Goal: Information Seeking & Learning: Find specific fact

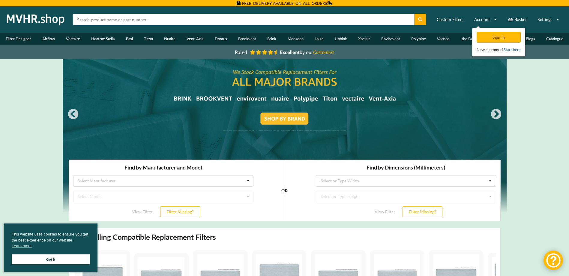
click at [183, 20] on input "text" at bounding box center [244, 19] width 342 height 11
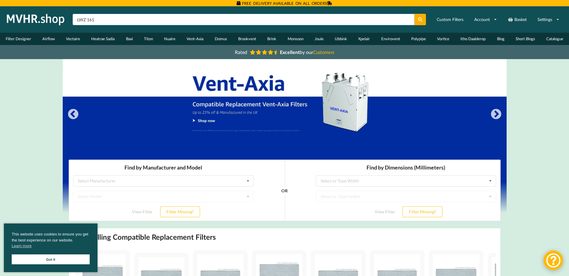
type input "LWZ 161"
click at [415, 14] on button at bounding box center [421, 19] width 12 height 11
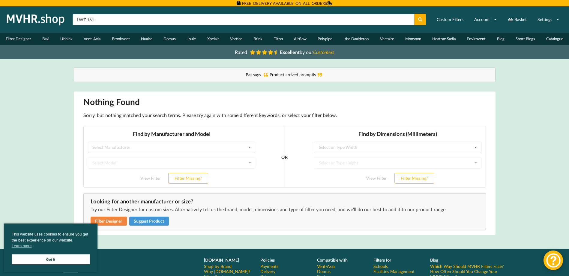
drag, startPoint x: 139, startPoint y: 20, endPoint x: 58, endPoint y: 20, distance: 81.3
click at [58, 20] on div "VAT Included LWZ 161 Custom Filters Account Sign in New customer? Start here Ba…" at bounding box center [284, 20] width 561 height 18
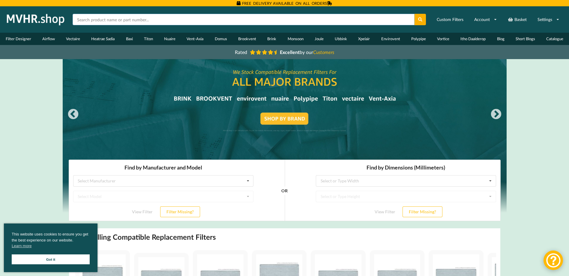
paste input "g3 420x240x20 mvhr filter"
type input "g3 420x240x20 mvhr filter"
click at [415, 14] on button at bounding box center [421, 19] width 12 height 11
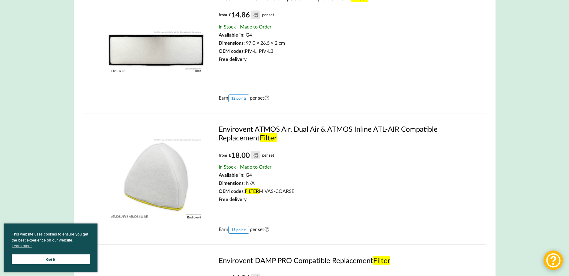
scroll to position [510, 0]
